Goal: Information Seeking & Learning: Check status

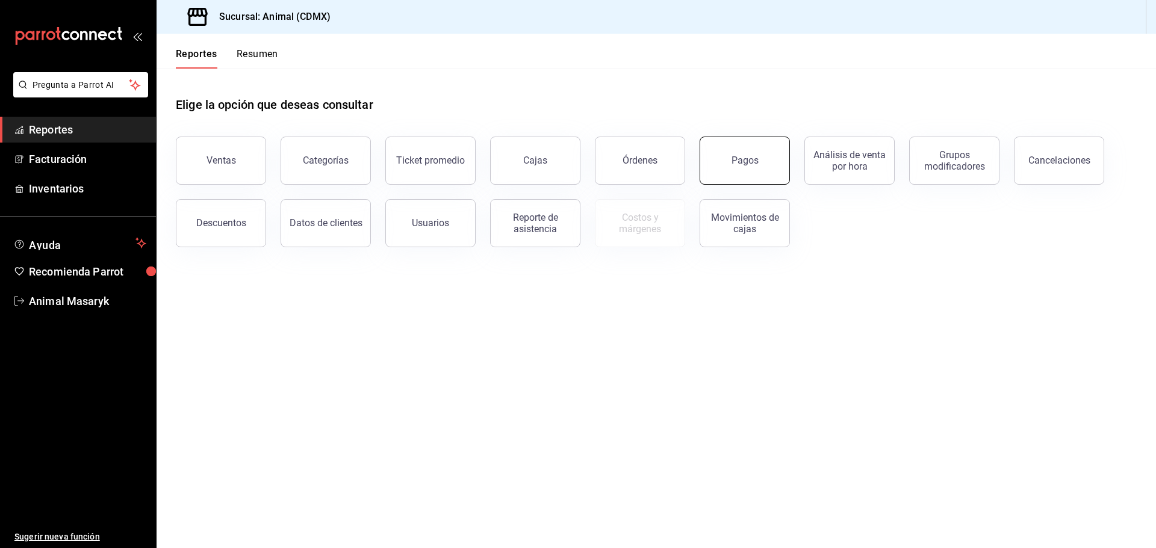
click at [748, 162] on div "Pagos" at bounding box center [744, 160] width 27 height 11
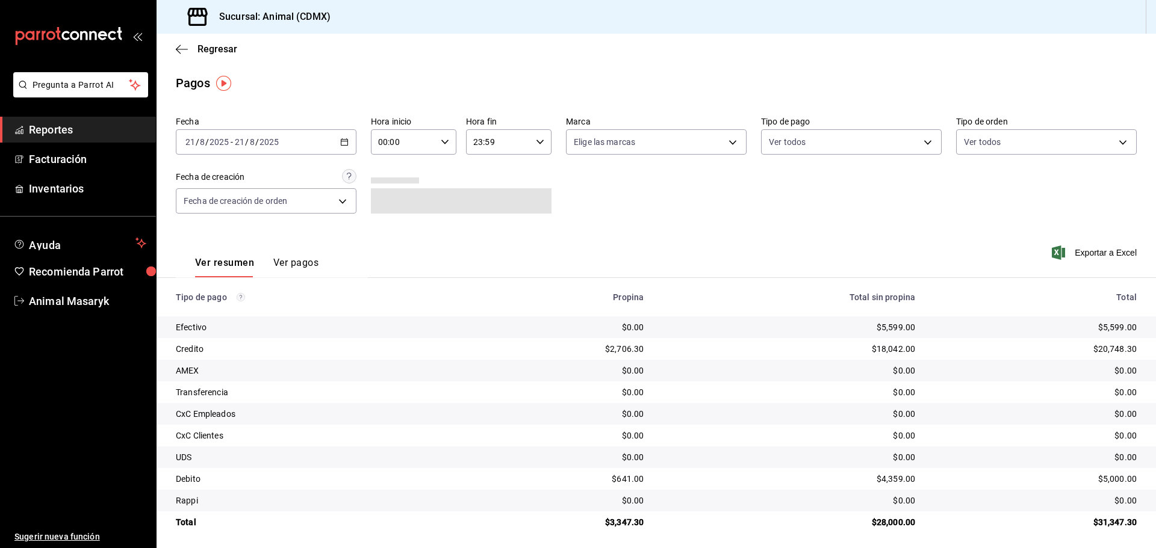
click at [344, 135] on div "[DATE] [DATE] - [DATE] [DATE]" at bounding box center [266, 141] width 181 height 25
click at [240, 315] on span "Rango de fechas" at bounding box center [232, 314] width 93 height 13
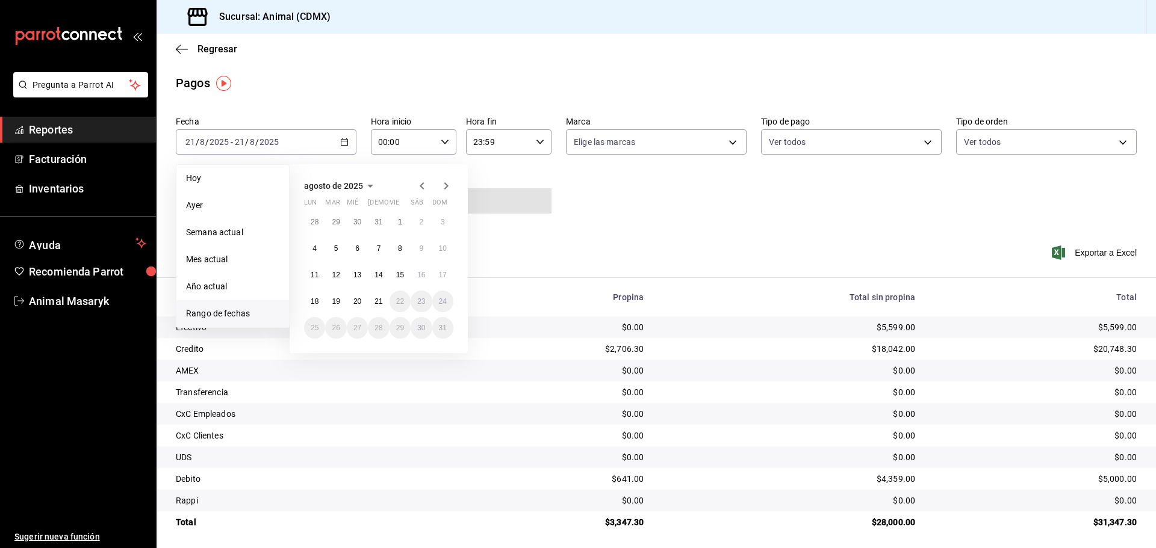
drag, startPoint x: 610, startPoint y: 242, endPoint x: 577, endPoint y: 226, distance: 36.3
click at [609, 242] on div "Ver resumen Ver pagos Exportar a Excel" at bounding box center [655, 260] width 999 height 64
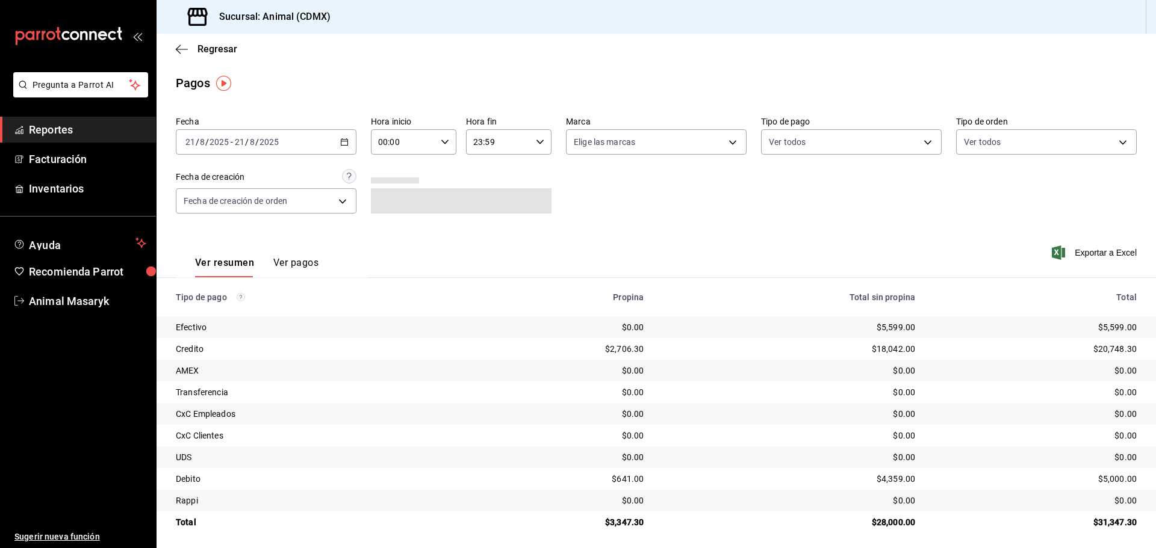
click at [338, 140] on div "[DATE] [DATE] - [DATE] [DATE]" at bounding box center [266, 141] width 181 height 25
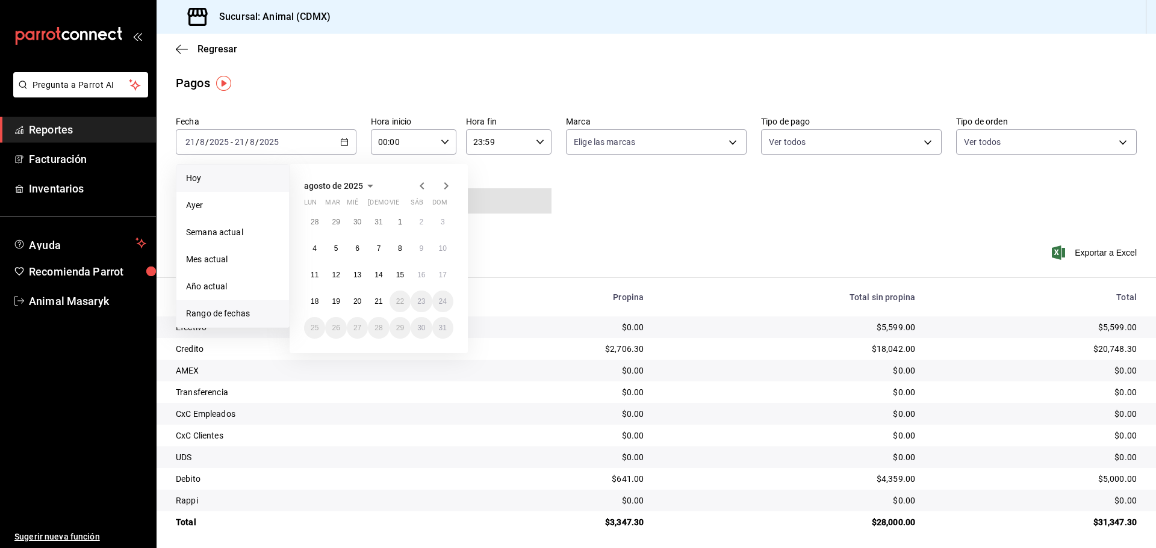
click at [220, 177] on span "Hoy" at bounding box center [232, 178] width 93 height 13
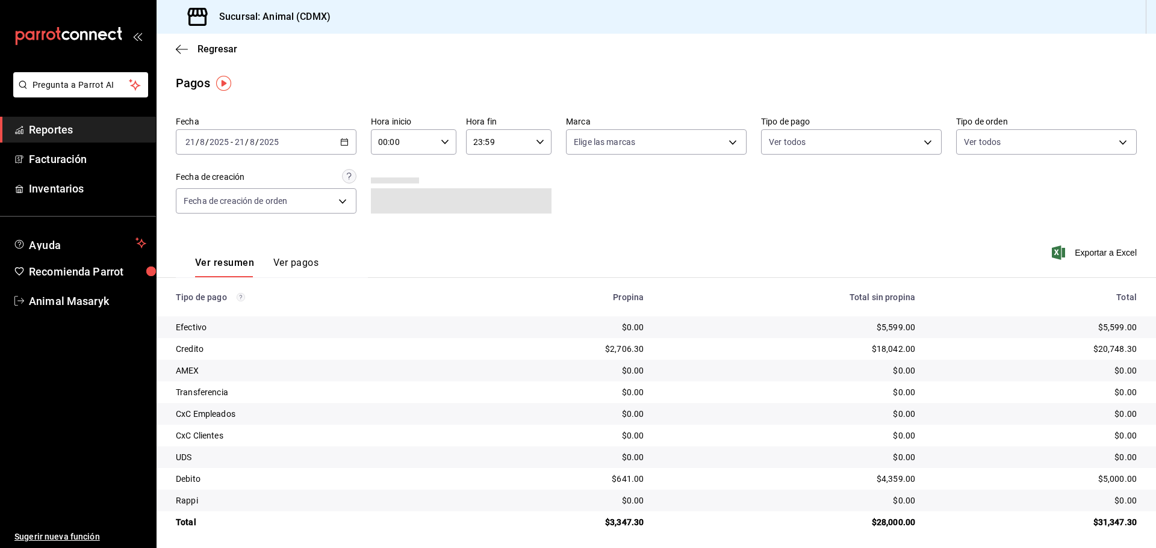
click at [444, 142] on \(Stroke\) "button" at bounding box center [444, 142] width 7 height 4
click at [392, 199] on span "05" at bounding box center [390, 197] width 23 height 10
type input "05:00"
click at [687, 203] on div at bounding box center [578, 274] width 1156 height 548
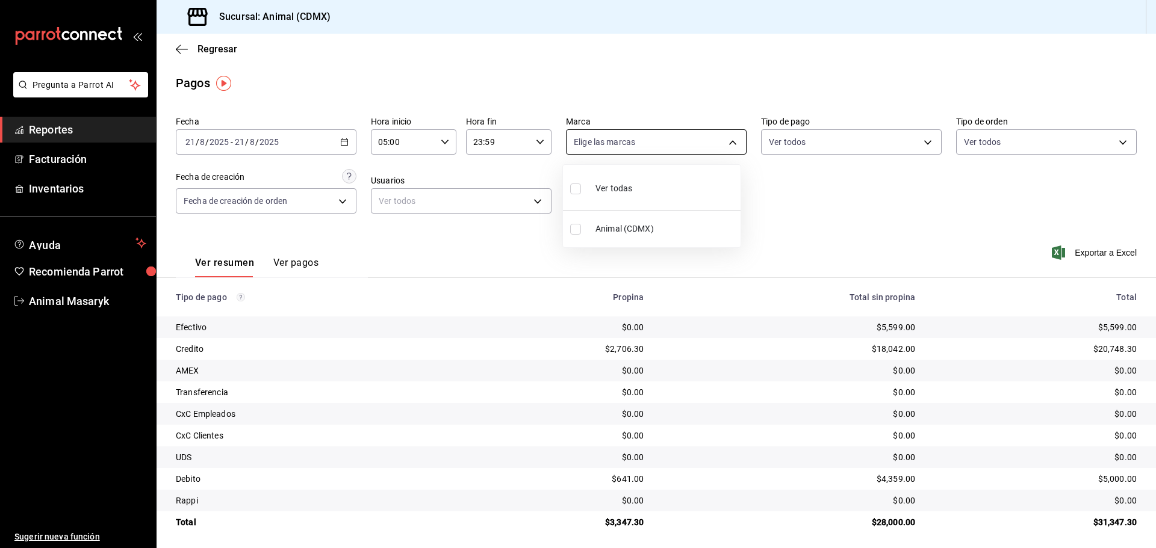
click at [731, 141] on body "Pregunta a Parrot AI Reportes Facturación Inventarios Ayuda Recomienda Parrot A…" at bounding box center [578, 274] width 1156 height 548
click at [675, 194] on li "Ver todas" at bounding box center [652, 188] width 178 height 36
type input "cb0f6aec-1481-4e37-861c-bab9b3a65b14"
checkbox input "true"
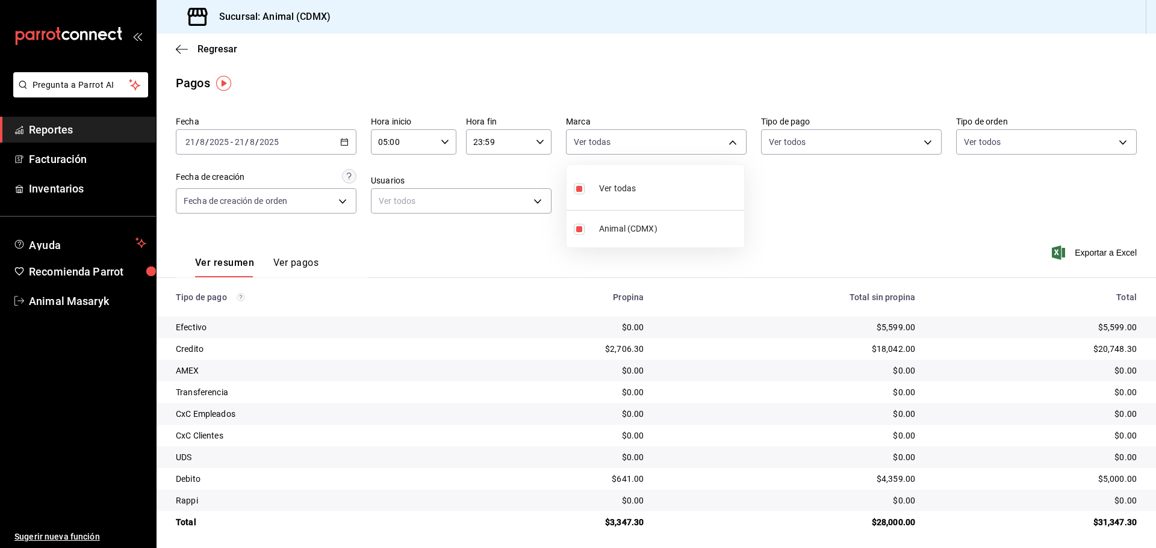
drag, startPoint x: 841, startPoint y: 206, endPoint x: 875, endPoint y: 160, distance: 57.3
click at [841, 206] on div at bounding box center [578, 274] width 1156 height 548
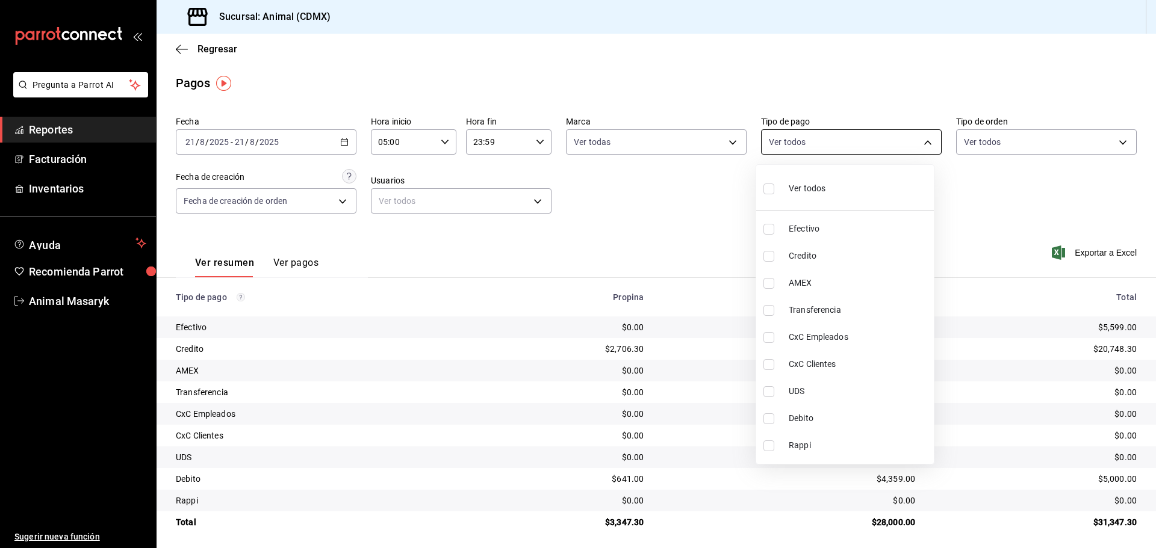
click at [922, 138] on body "Pregunta a Parrot AI Reportes Facturación Inventarios Ayuda Recomienda Parrot A…" at bounding box center [578, 274] width 1156 height 548
click at [794, 191] on span "Ver todos" at bounding box center [806, 188] width 37 height 13
type input "42f515b5-d78a-4538-9fd6-dd91ca8c9d0d,09d93f3d-83f8-4294-bef9-640bdbafd8e4,c0bfe…"
checkbox input "true"
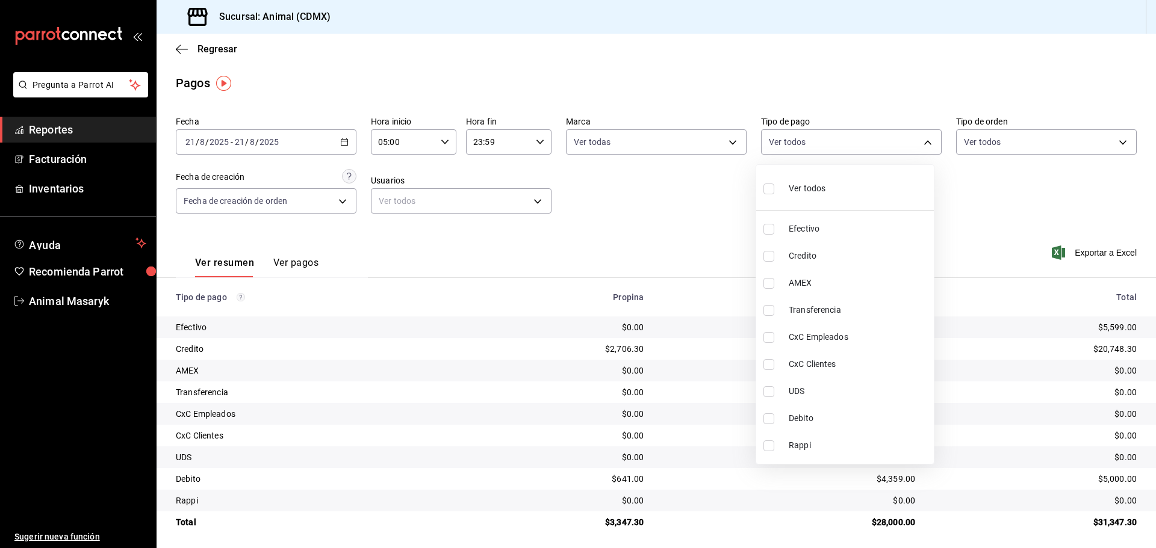
checkbox input "true"
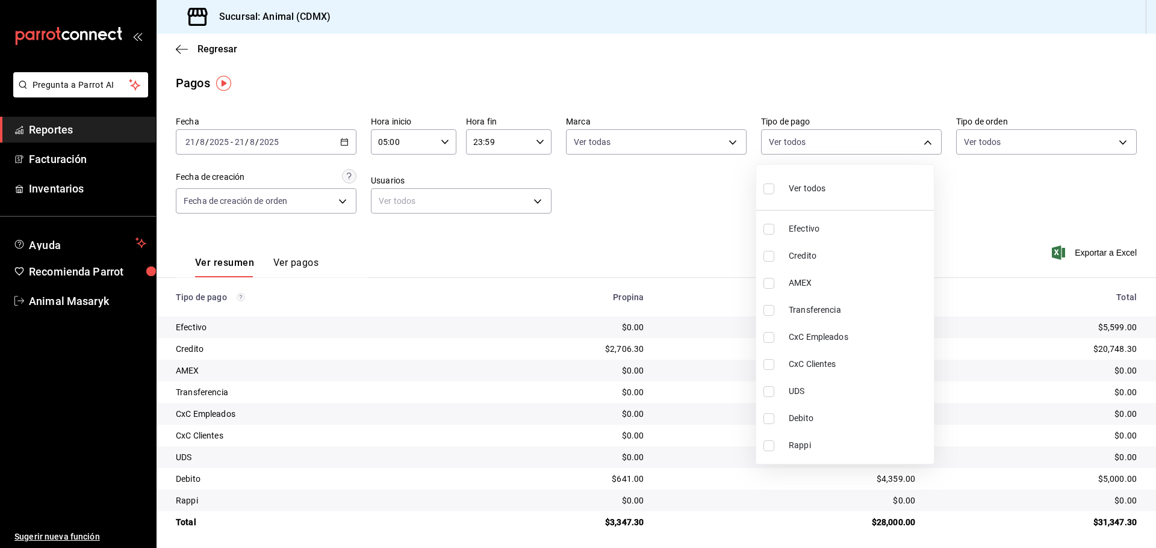
checkbox input "true"
drag, startPoint x: 1028, startPoint y: 191, endPoint x: 1038, endPoint y: 179, distance: 15.8
click at [1028, 191] on div at bounding box center [578, 274] width 1156 height 548
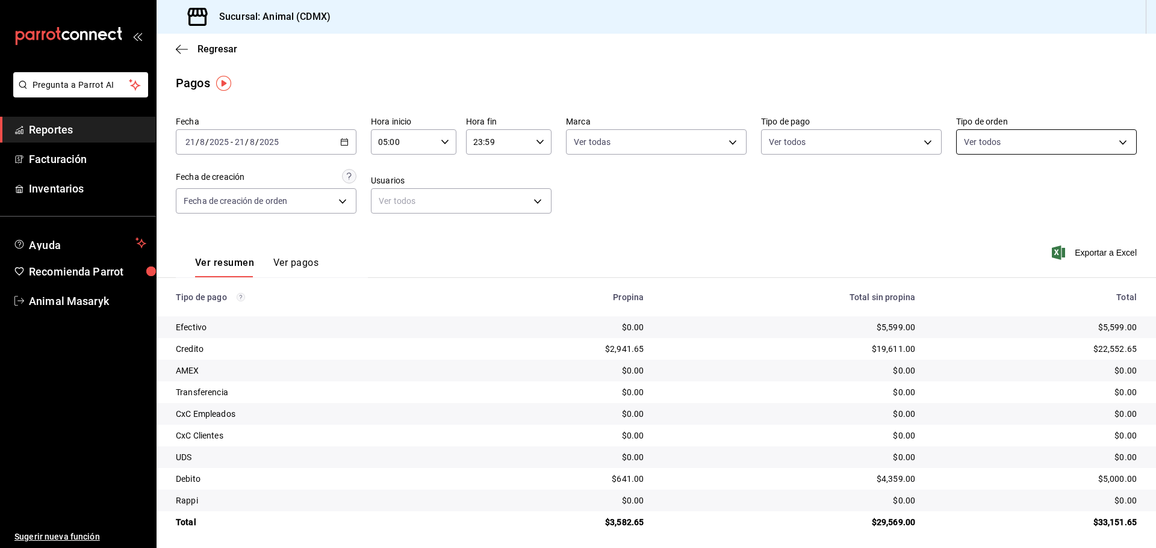
click at [1111, 141] on body "Pregunta a Parrot AI Reportes Facturación Inventarios Ayuda Recomienda Parrot A…" at bounding box center [578, 274] width 1156 height 548
click at [973, 187] on div "Ver todos" at bounding box center [987, 188] width 62 height 26
type input "ad44a823-99d3-4372-a913-4cf57f2a9ac0,b8ee5ff1-85c8-4a81-aa51-555e6c8ba0c6,EXTER…"
checkbox input "true"
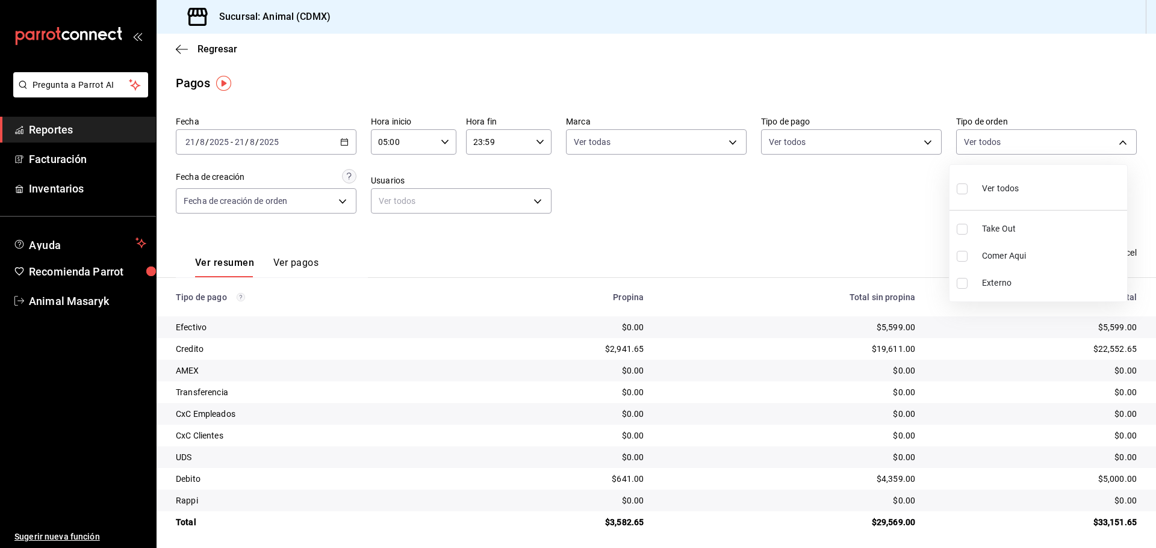
checkbox input "true"
click at [879, 202] on div at bounding box center [578, 274] width 1156 height 548
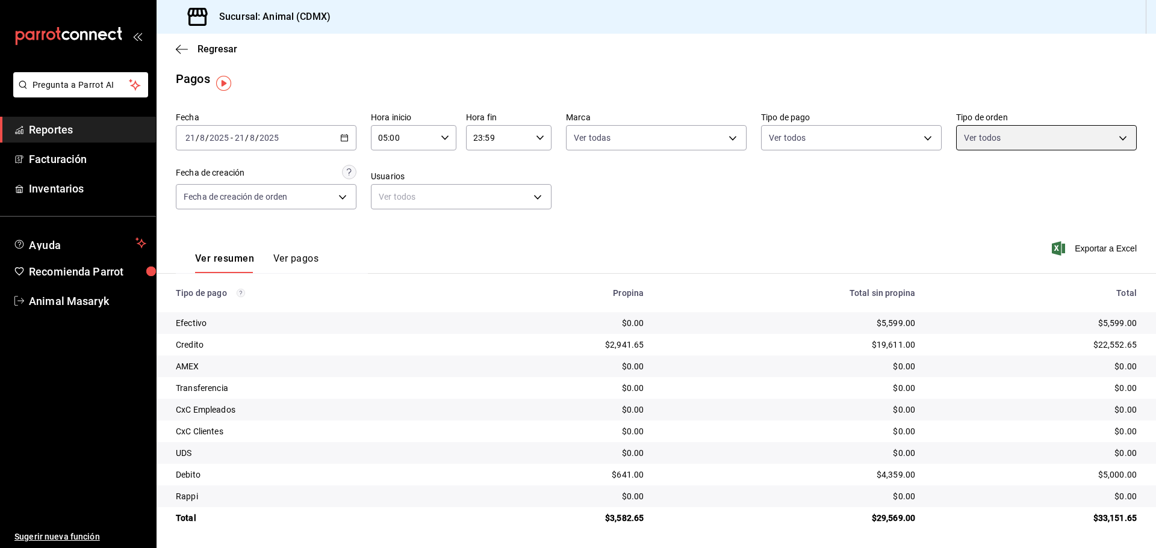
scroll to position [5, 0]
